Goal: Communication & Community: Answer question/provide support

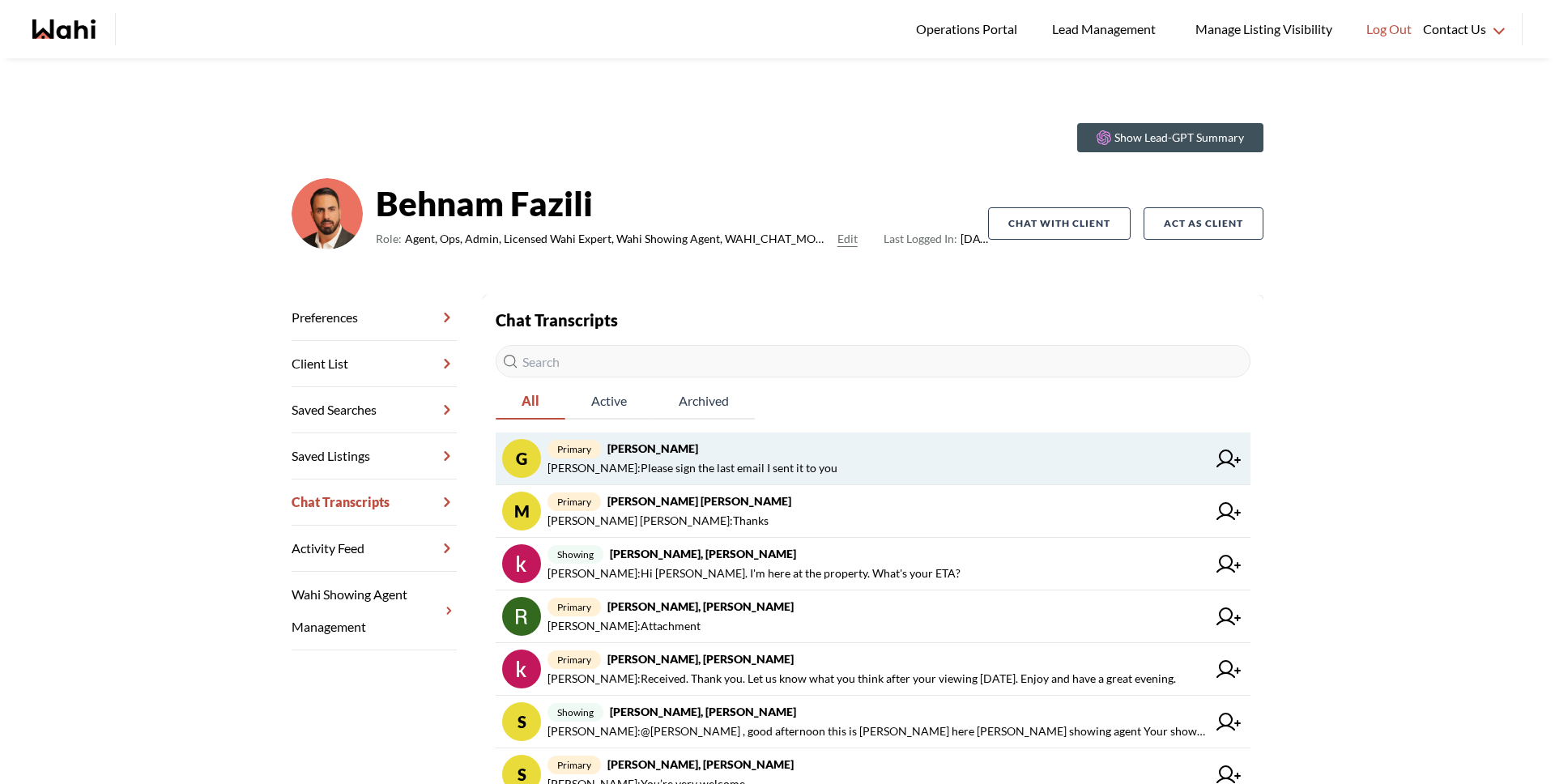
click at [691, 460] on span "[PERSON_NAME] : Please sign the last email I sent it to you" at bounding box center [692, 467] width 290 height 19
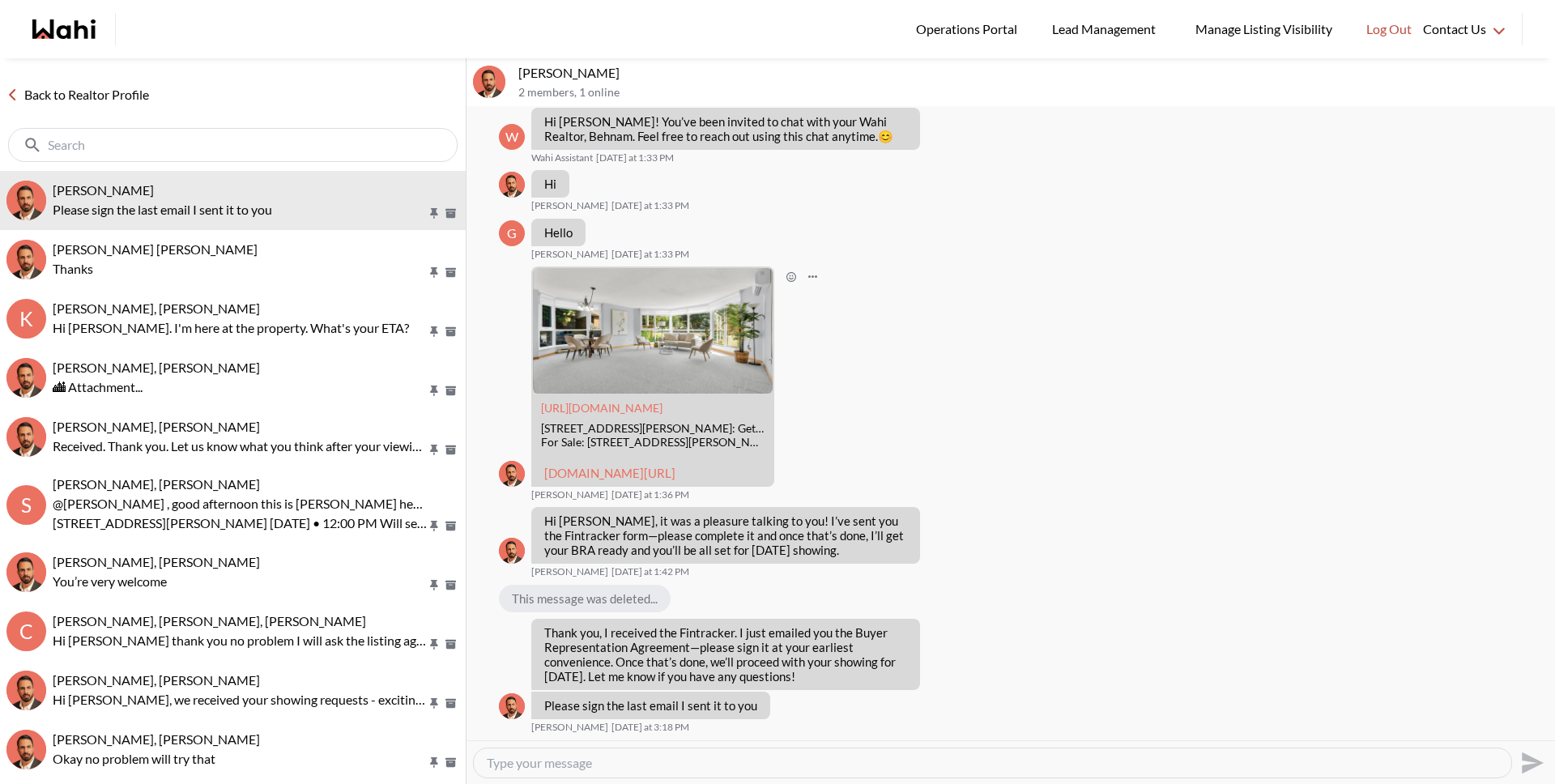
scroll to position [94, 0]
